Goal: Use online tool/utility: Utilize a website feature to perform a specific function

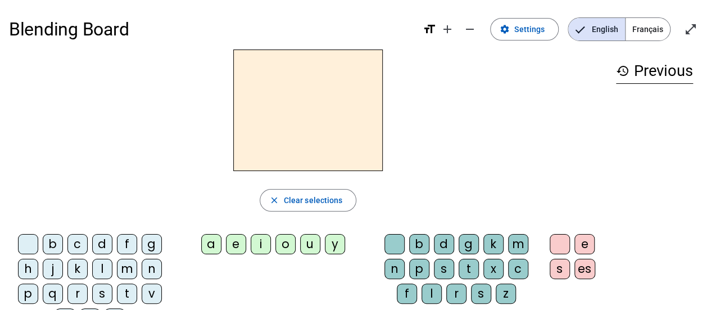
click at [101, 268] on div "l" at bounding box center [102, 268] width 20 height 20
click at [213, 243] on div "a" at bounding box center [211, 244] width 20 height 20
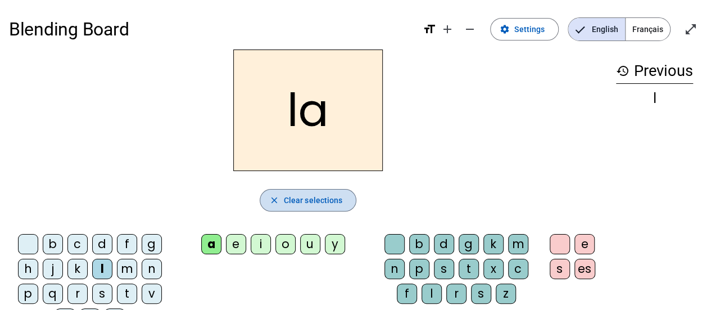
click at [282, 198] on span "button" at bounding box center [308, 200] width 96 height 27
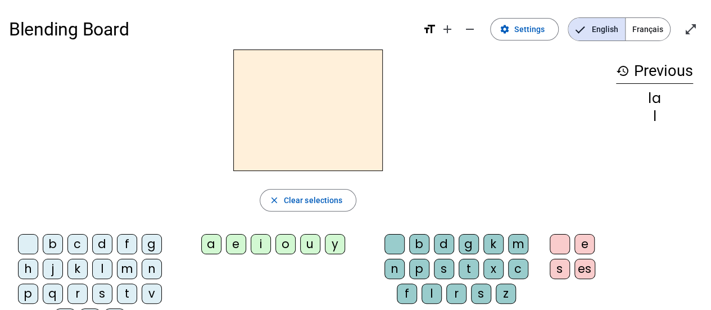
click at [99, 271] on div "l" at bounding box center [102, 268] width 20 height 20
click at [238, 243] on div "e" at bounding box center [236, 244] width 20 height 20
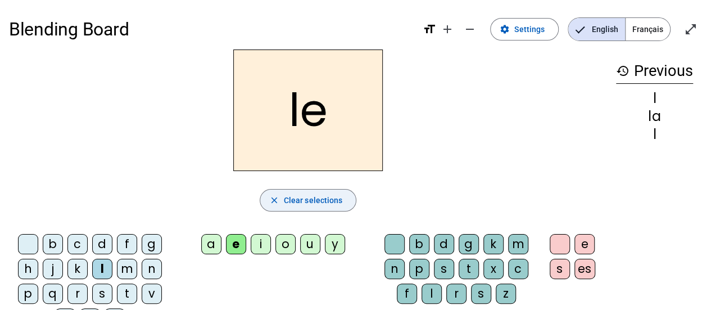
click at [293, 196] on span "Clear selections" at bounding box center [313, 199] width 59 height 13
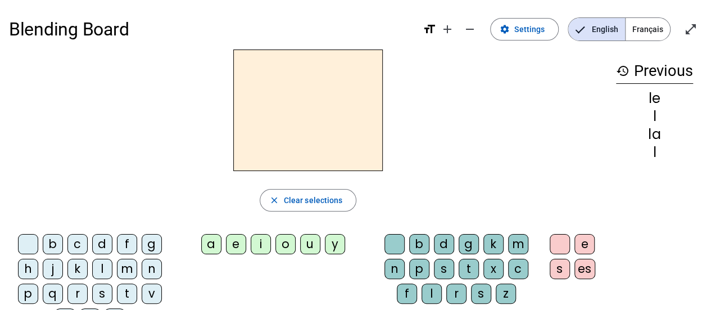
click at [102, 267] on div "l" at bounding box center [102, 268] width 20 height 20
click at [235, 245] on div "e" at bounding box center [236, 244] width 20 height 20
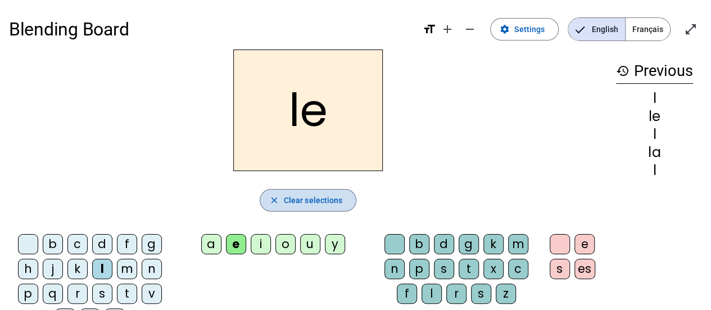
click at [290, 199] on span "Clear selections" at bounding box center [313, 199] width 59 height 13
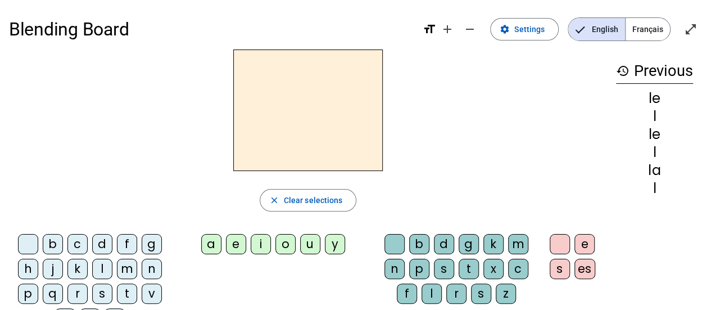
click at [103, 265] on div "l" at bounding box center [102, 268] width 20 height 20
click at [310, 243] on div "u" at bounding box center [310, 244] width 20 height 20
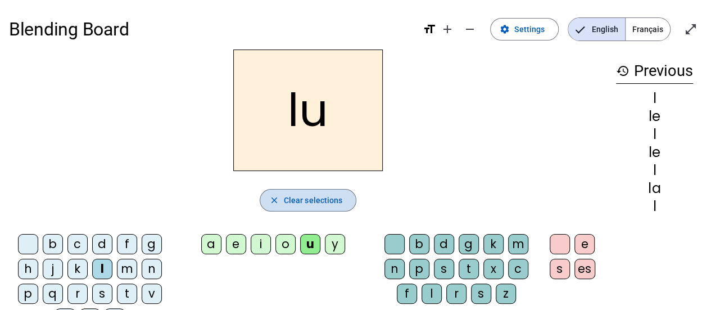
click at [281, 200] on span "button" at bounding box center [308, 200] width 96 height 27
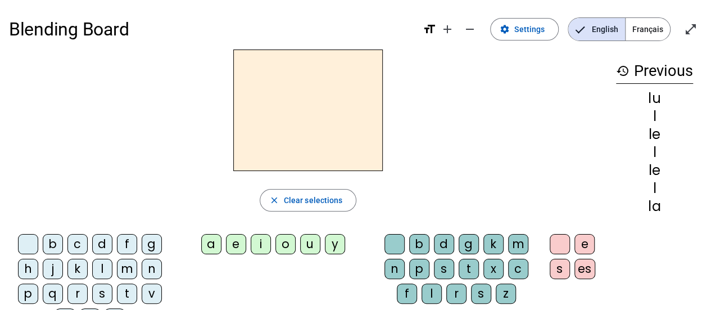
click at [129, 290] on div "t" at bounding box center [127, 293] width 20 height 20
click at [210, 242] on div "a" at bounding box center [211, 244] width 20 height 20
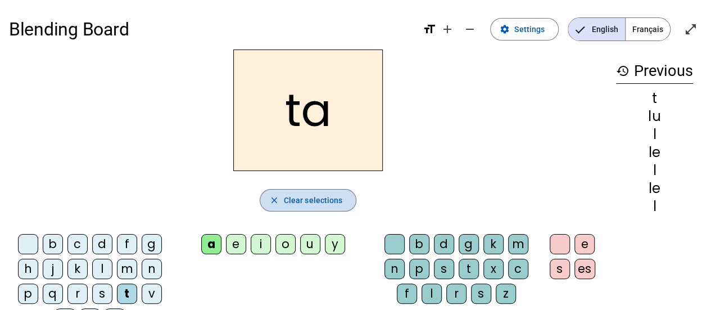
click at [284, 198] on span "Clear selections" at bounding box center [313, 199] width 59 height 13
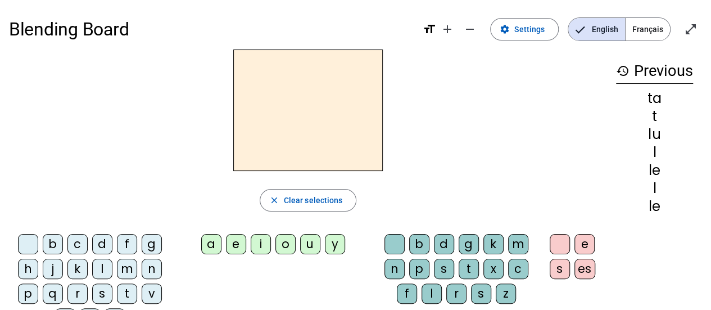
click at [130, 289] on div "t" at bounding box center [127, 293] width 20 height 20
click at [235, 246] on div "e" at bounding box center [236, 244] width 20 height 20
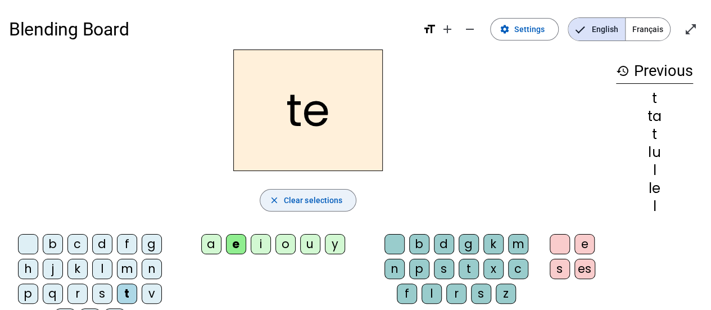
click at [279, 201] on mat-icon "close" at bounding box center [274, 200] width 10 height 10
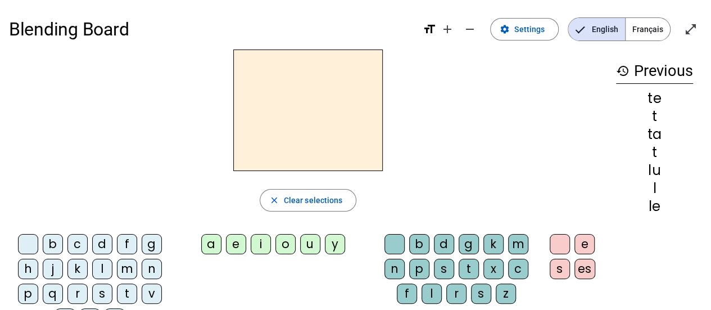
click at [125, 295] on div "t" at bounding box center [127, 293] width 20 height 20
click at [308, 243] on div "u" at bounding box center [310, 244] width 20 height 20
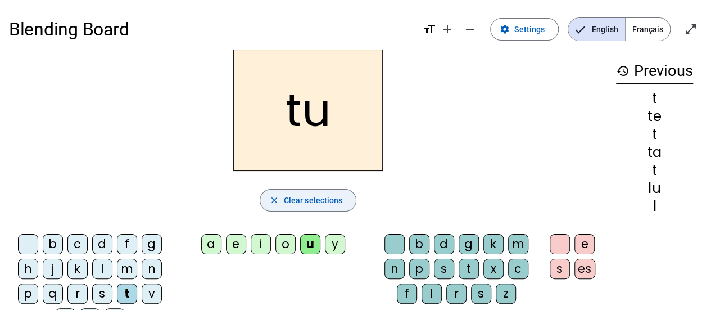
click at [301, 201] on span "Clear selections" at bounding box center [313, 199] width 59 height 13
